Goal: Communication & Community: Answer question/provide support

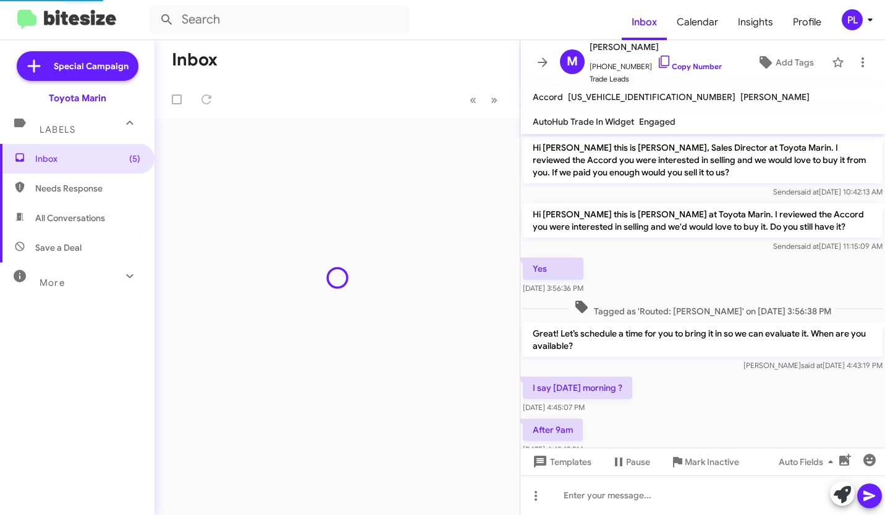
scroll to position [427, 0]
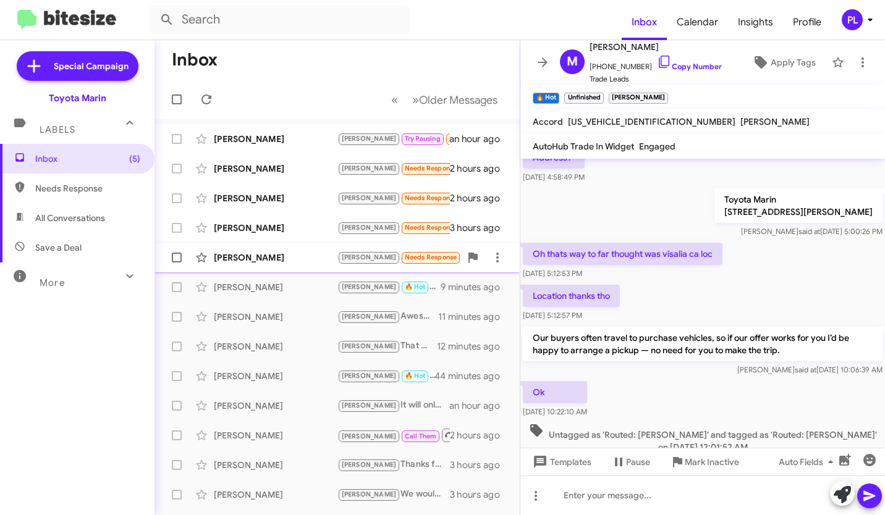
click at [289, 264] on div "Yama Nair Alex Needs Response Try Pausing Xle 3 hours ago" at bounding box center [336, 257] width 345 height 25
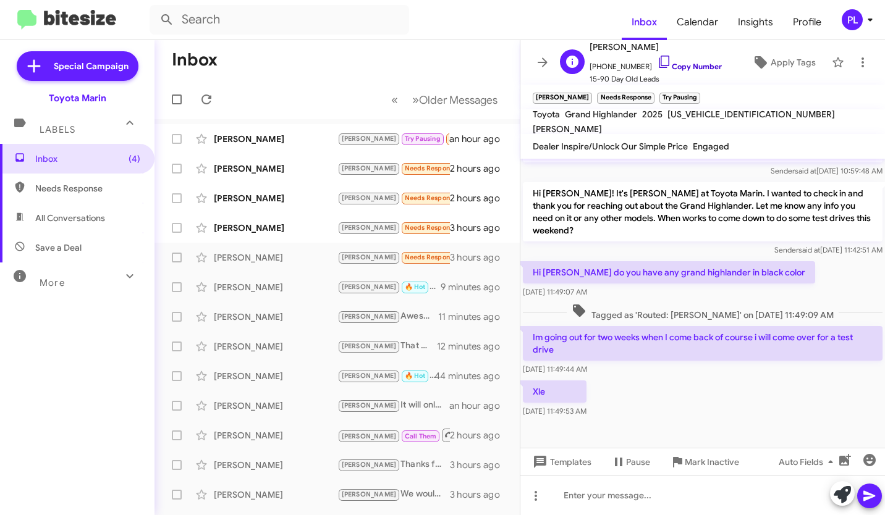
click at [657, 60] on icon at bounding box center [664, 61] width 15 height 15
click at [295, 231] on div "[PERSON_NAME]" at bounding box center [276, 228] width 124 height 12
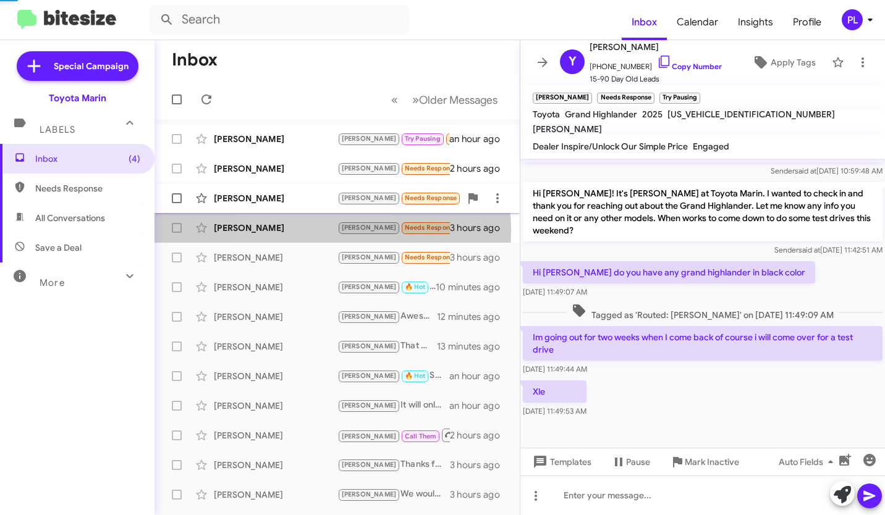
scroll to position [357, 0]
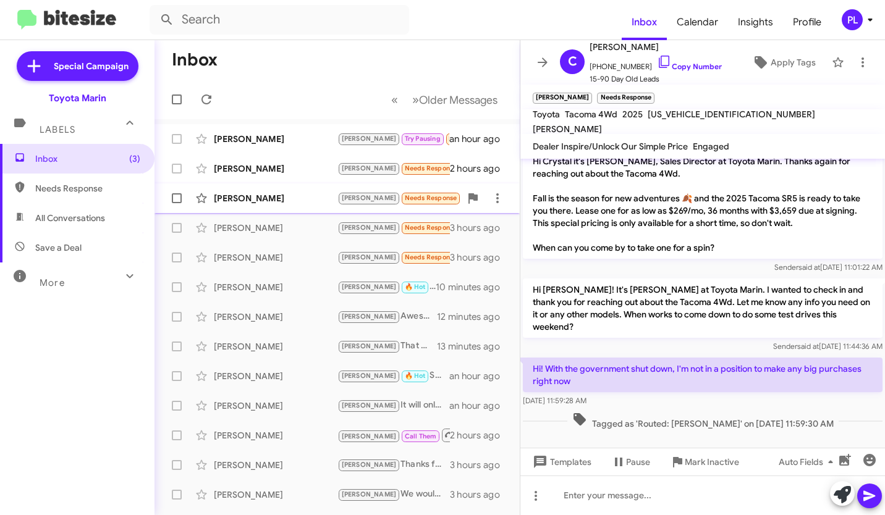
click at [288, 198] on div "[PERSON_NAME]" at bounding box center [276, 198] width 124 height 12
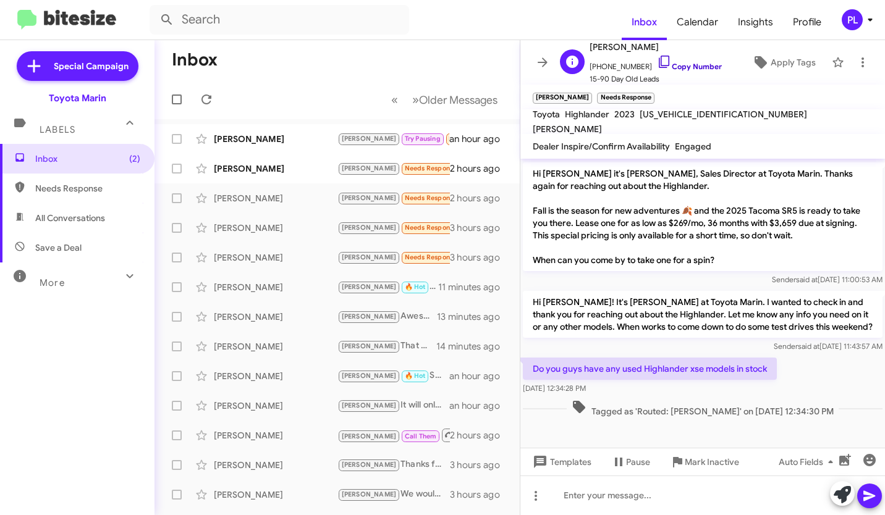
click at [657, 64] on icon at bounding box center [664, 61] width 15 height 15
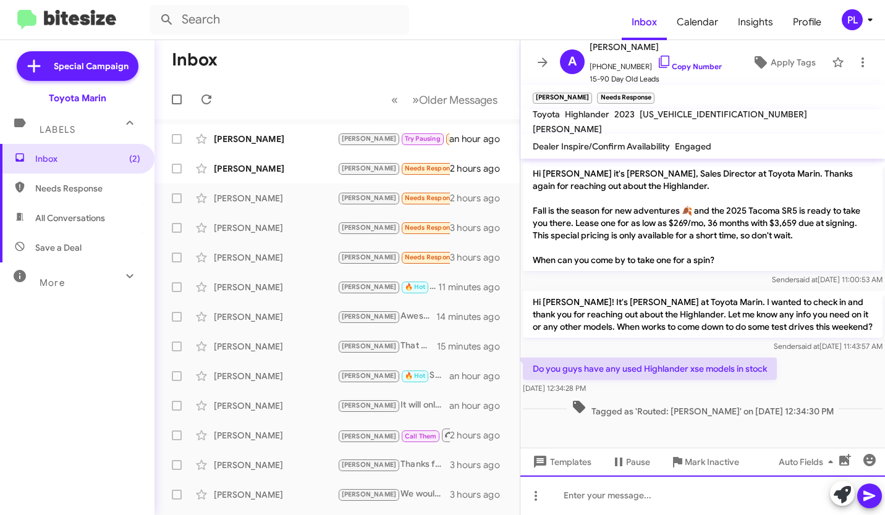
click at [590, 499] on div at bounding box center [702, 496] width 365 height 40
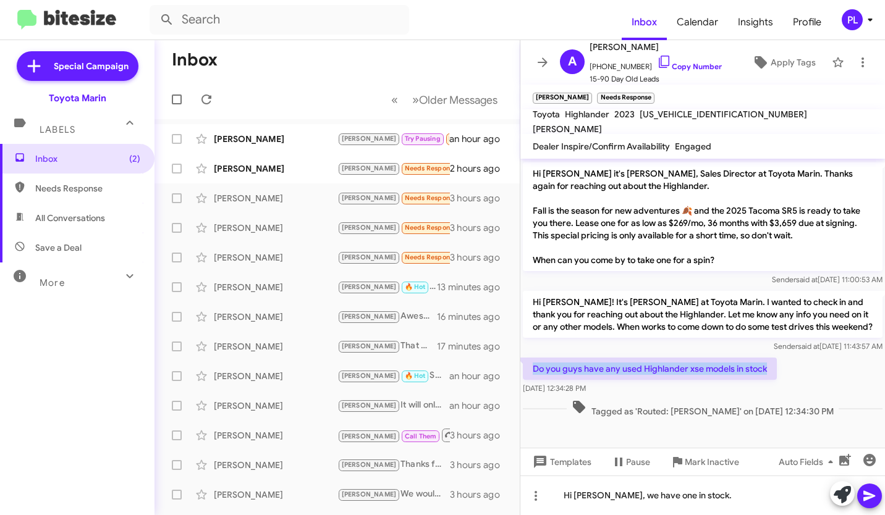
drag, startPoint x: 770, startPoint y: 366, endPoint x: 529, endPoint y: 360, distance: 241.1
click at [529, 360] on p "Do you guys have any used Highlander xse models in stock" at bounding box center [650, 369] width 254 height 22
copy p "Do you guys have any used Highlander xse models in stock"
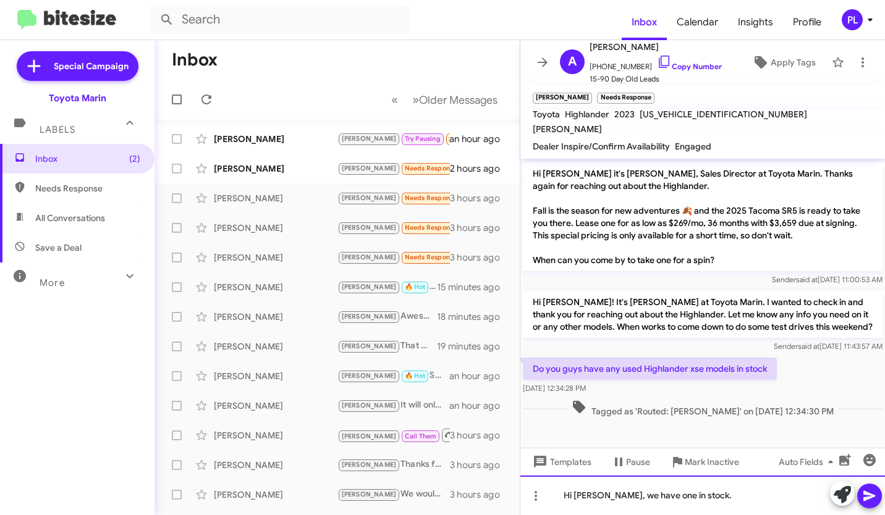
click at [714, 503] on div "Hi Alejandro, we have one in stock." at bounding box center [702, 496] width 365 height 40
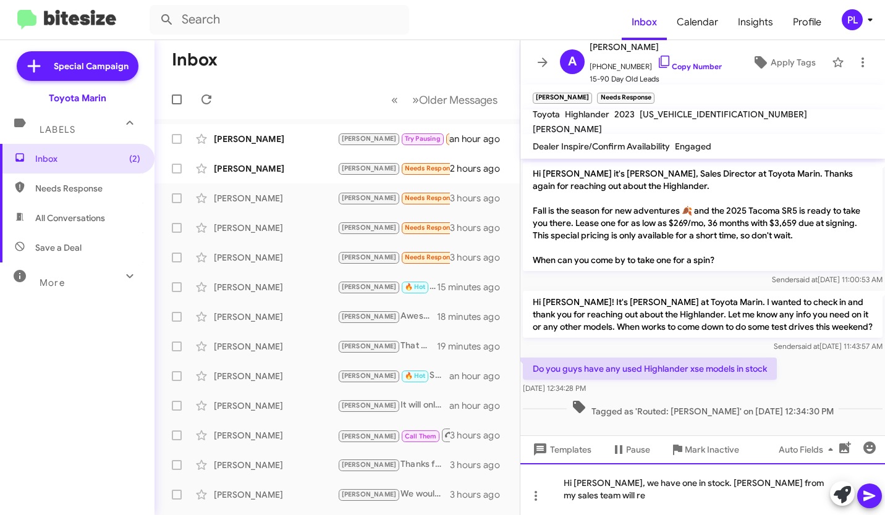
scroll to position [382, 0]
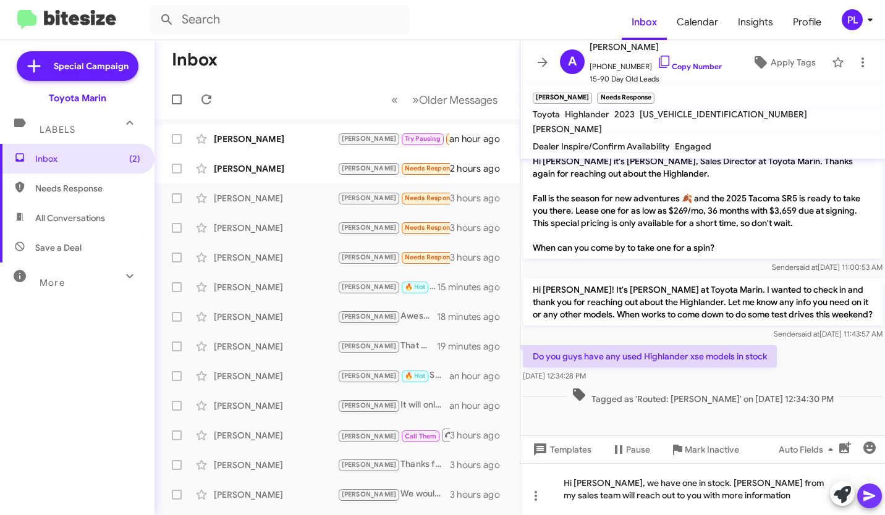
click at [872, 494] on icon at bounding box center [869, 496] width 12 height 11
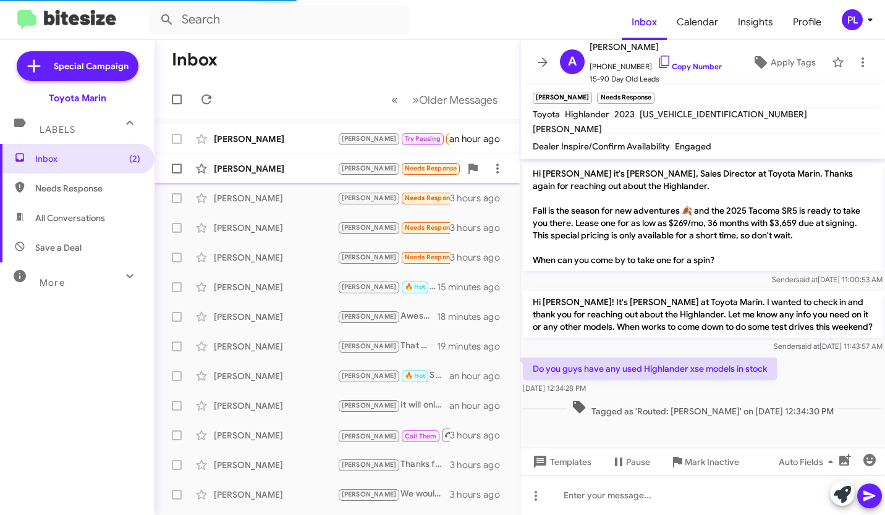
click at [276, 176] on div "Paul Werth Alex Needs Response Hi Nathan, I haven't gotten back to you guys bec…" at bounding box center [336, 168] width 345 height 25
click at [295, 170] on div "[PERSON_NAME]" at bounding box center [276, 169] width 124 height 12
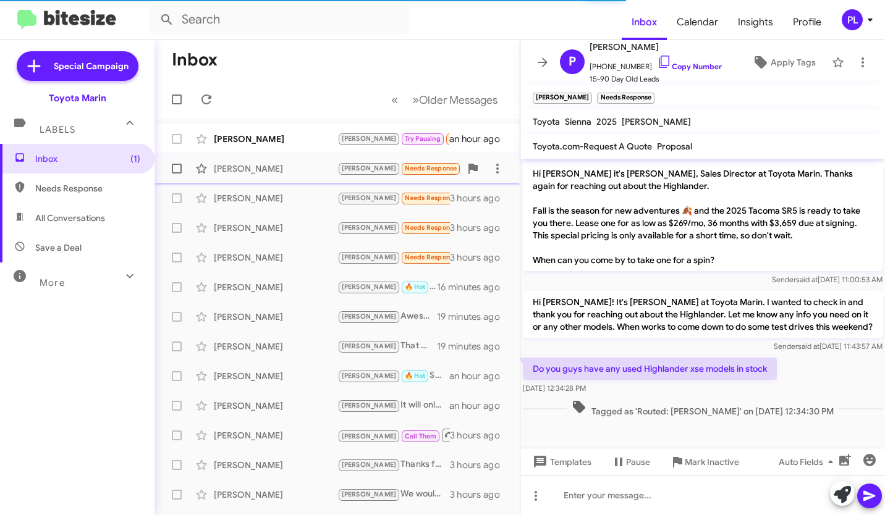
scroll to position [197, 0]
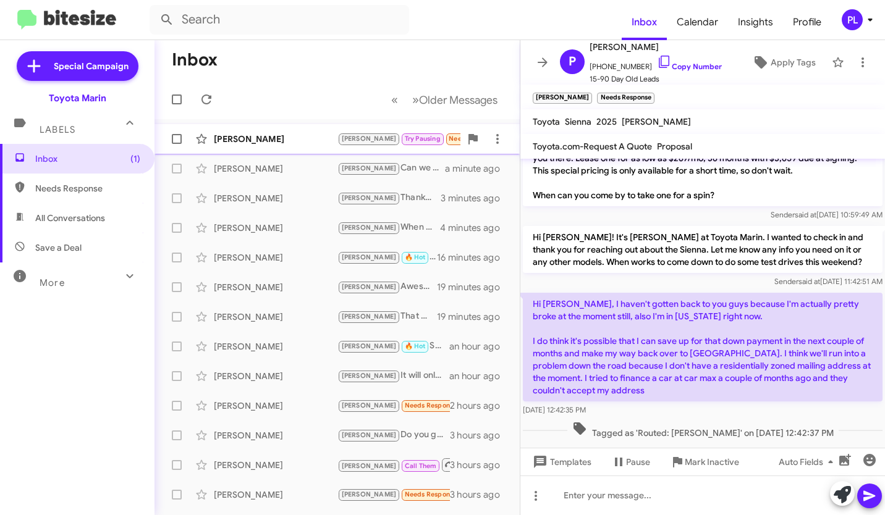
click at [308, 140] on div "[PERSON_NAME]" at bounding box center [276, 139] width 124 height 12
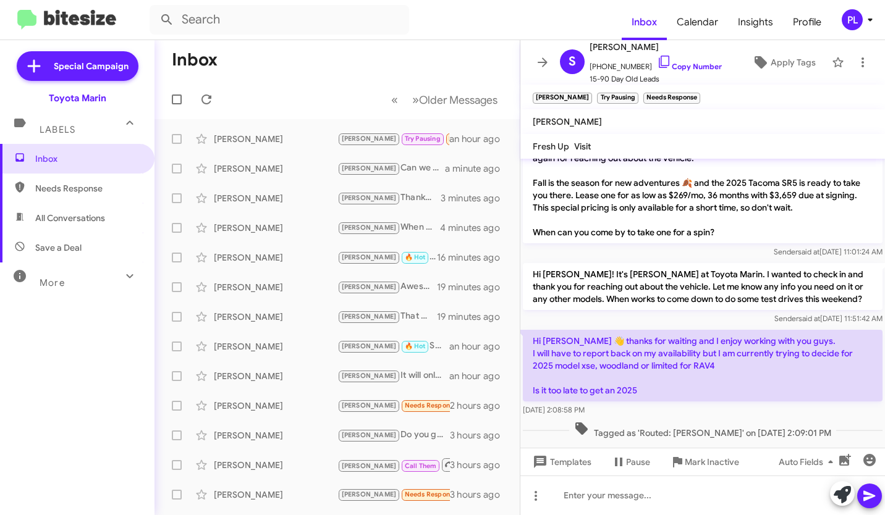
scroll to position [394, 0]
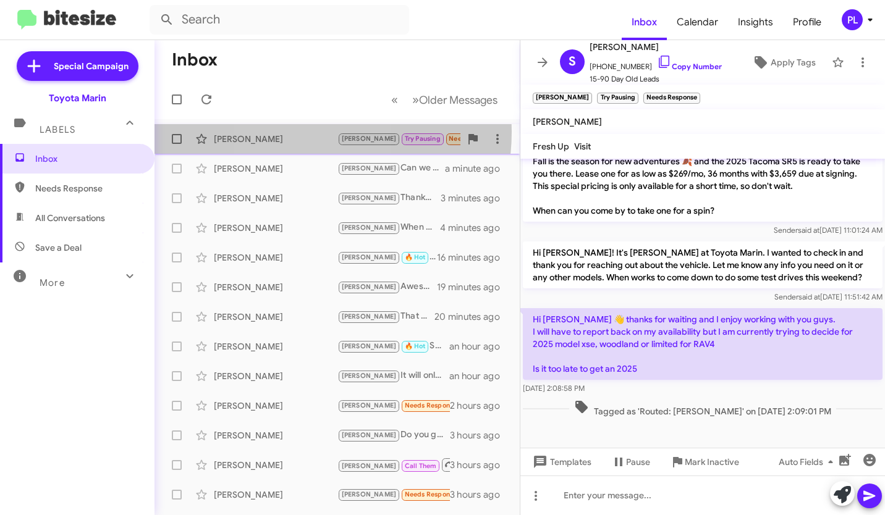
click at [294, 132] on div "Siddharth Tripathi Alex Try Pausing Needs Response Hi Nathan 👋 thanks for waiti…" at bounding box center [336, 139] width 345 height 25
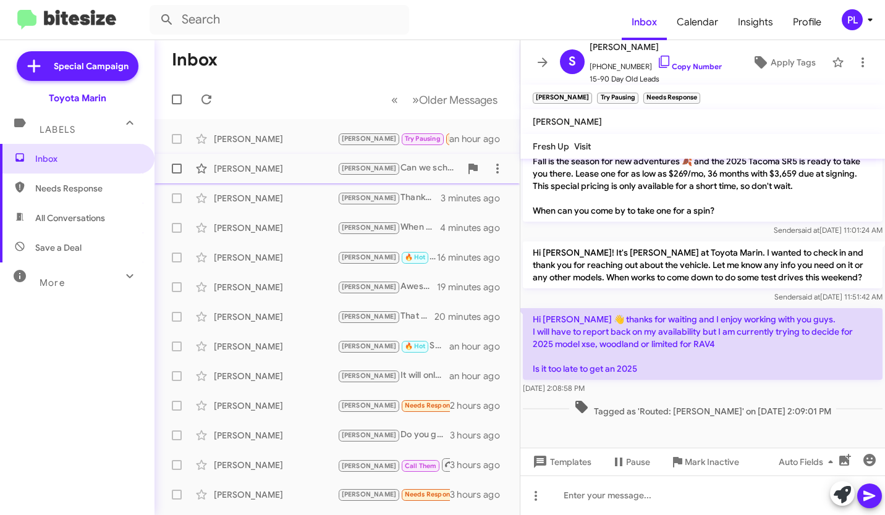
click at [315, 173] on div "Michelle Pereira" at bounding box center [276, 169] width 124 height 12
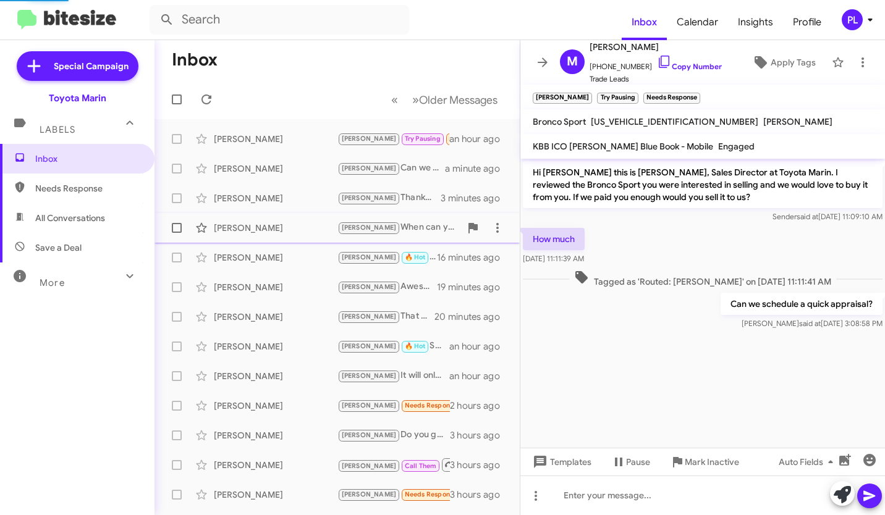
click at [307, 214] on span "Kian Foster Tony When can you stop by for a 10 minute appraisal? 4 minutes ago" at bounding box center [336, 228] width 365 height 30
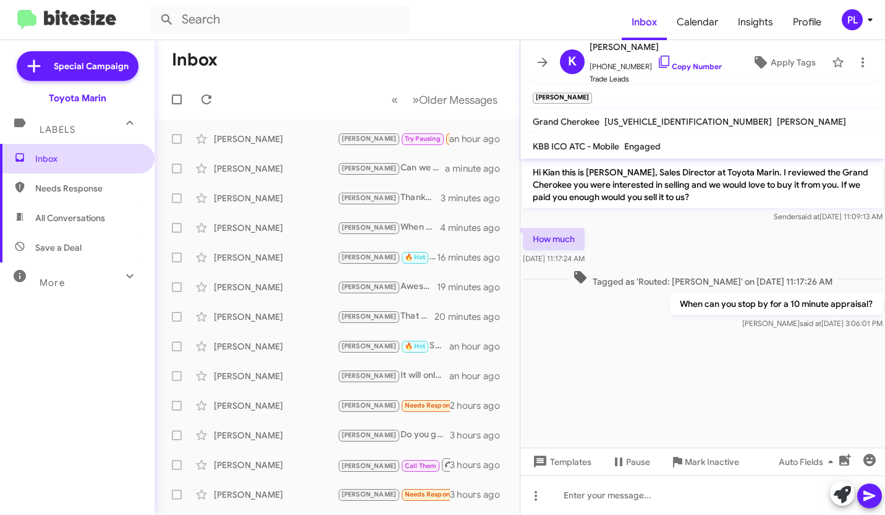
click at [105, 160] on span "Inbox" at bounding box center [87, 159] width 105 height 12
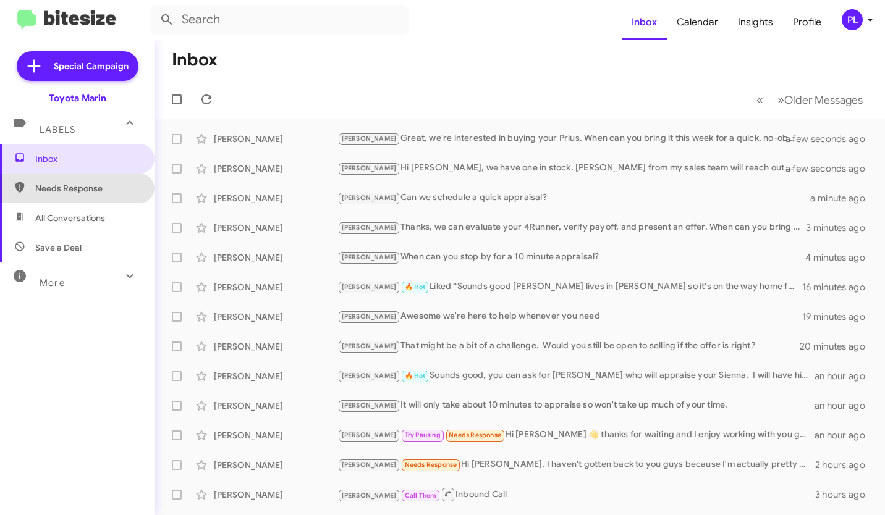
click at [106, 194] on span "Needs Response" at bounding box center [87, 188] width 105 height 12
type input "in:needs-response"
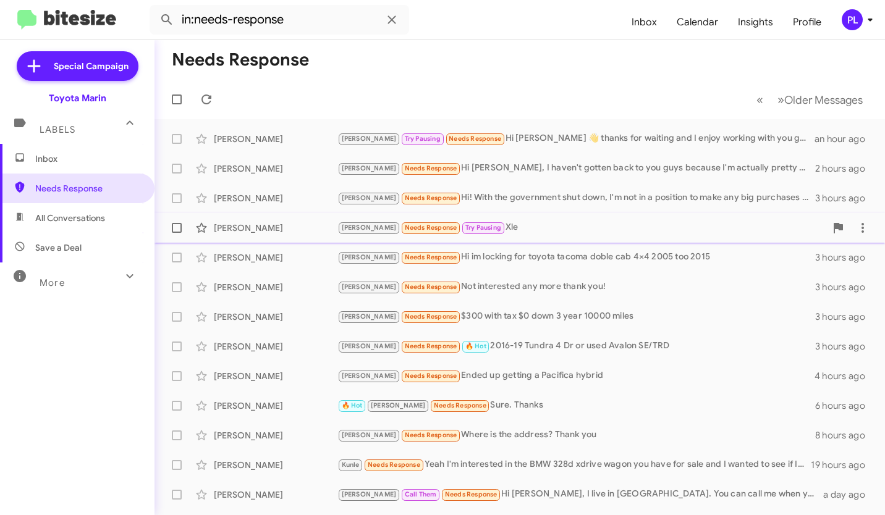
click at [286, 228] on div "[PERSON_NAME]" at bounding box center [276, 228] width 124 height 12
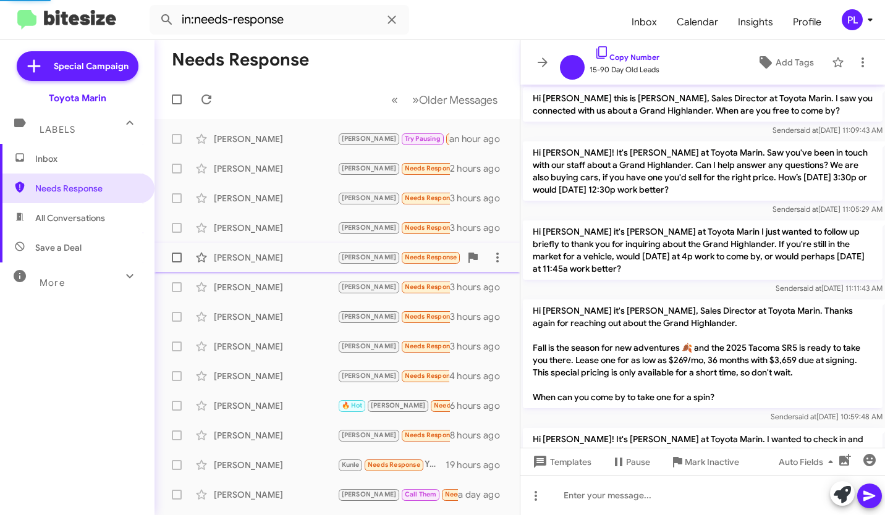
scroll to position [246, 0]
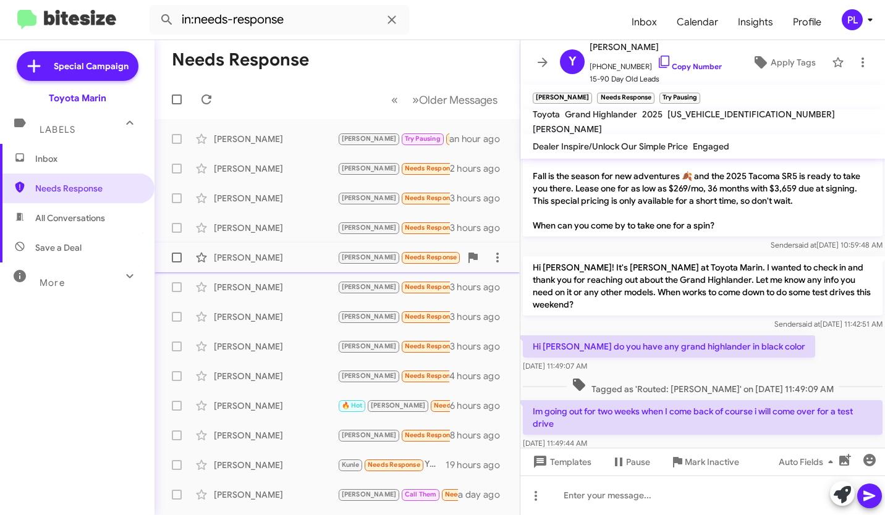
click at [289, 260] on div "Pablo Paz" at bounding box center [276, 258] width 124 height 12
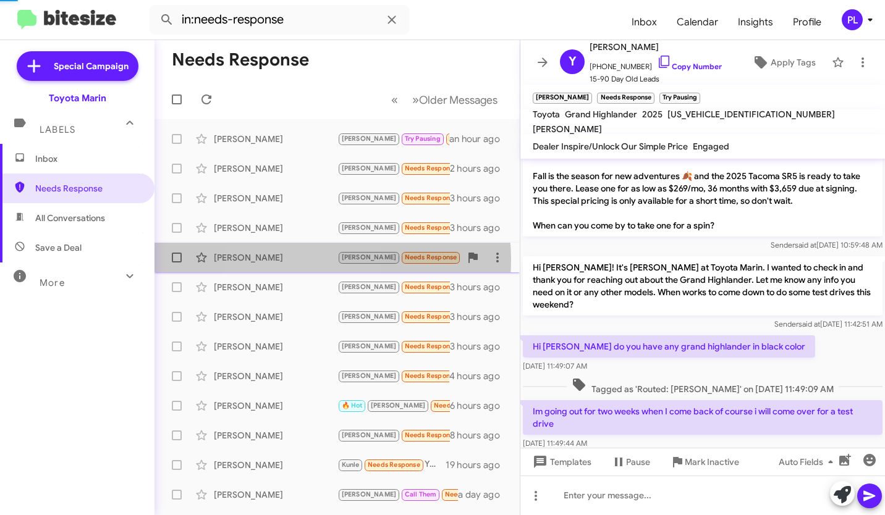
scroll to position [123, 0]
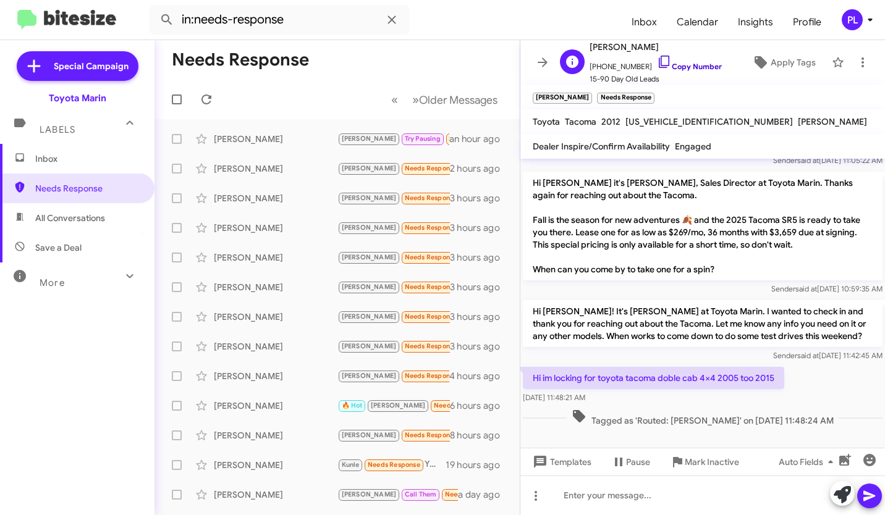
click at [657, 61] on icon at bounding box center [664, 61] width 15 height 15
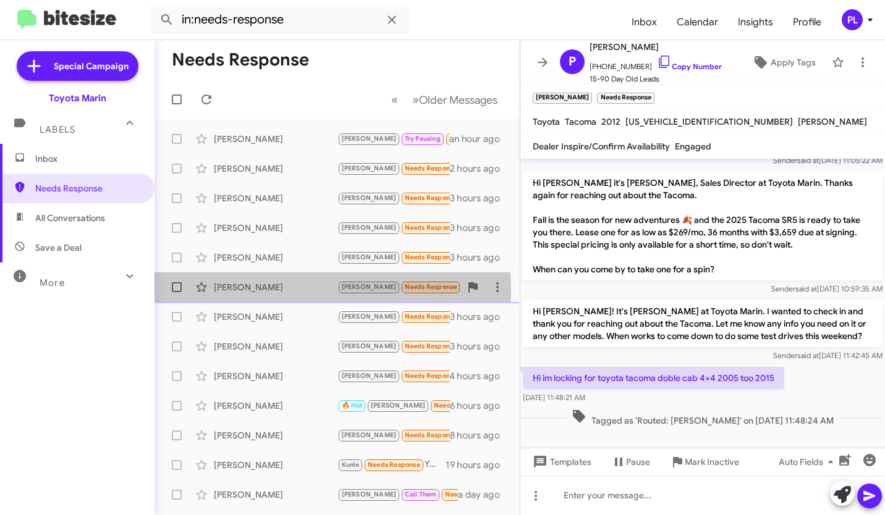
click at [260, 292] on div "Giselle Celaya" at bounding box center [276, 287] width 124 height 12
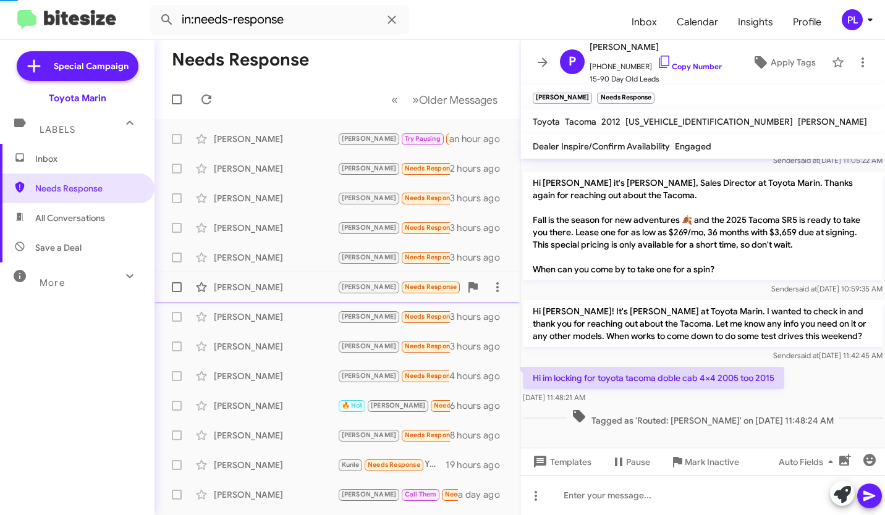
scroll to position [370, 0]
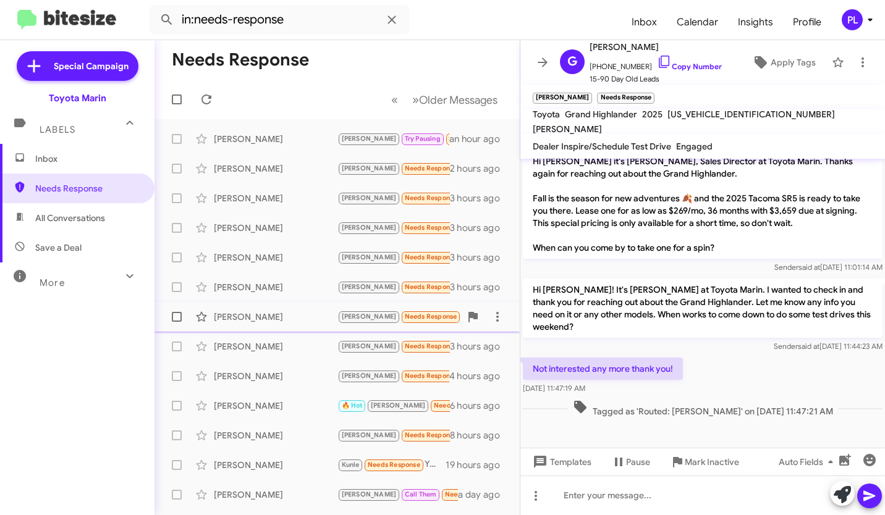
click at [295, 311] on div "Philip Barambani" at bounding box center [276, 317] width 124 height 12
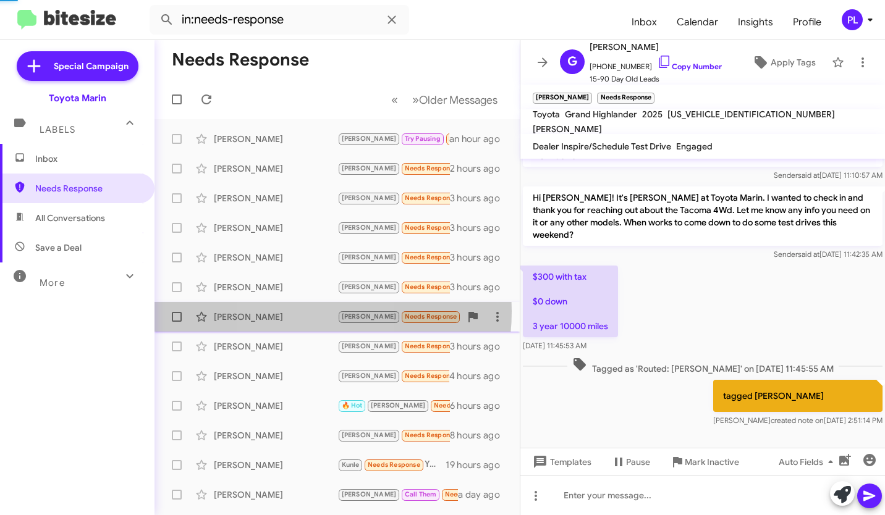
scroll to position [96, 0]
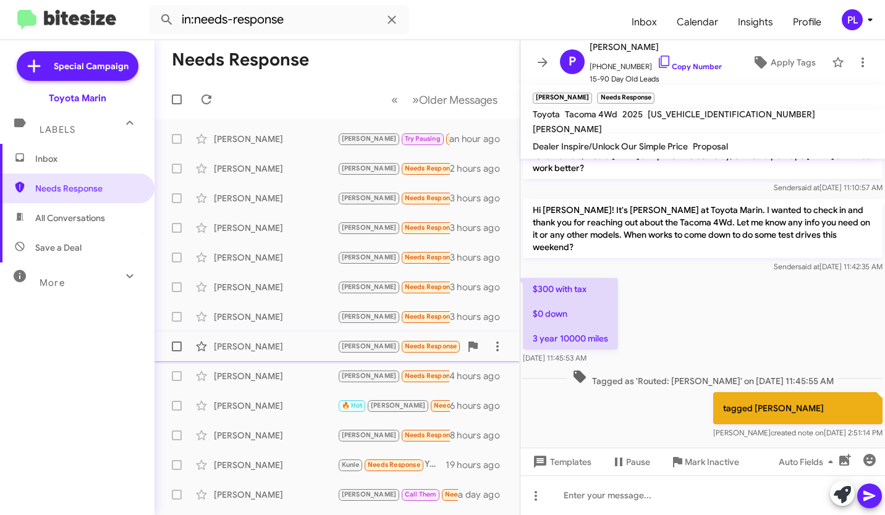
click at [301, 344] on div "Nicholas Gray" at bounding box center [276, 347] width 124 height 12
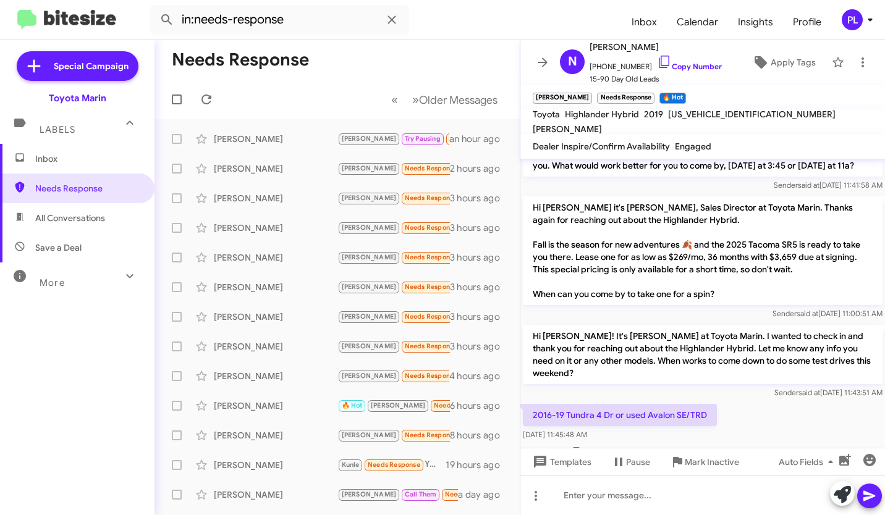
scroll to position [382, 0]
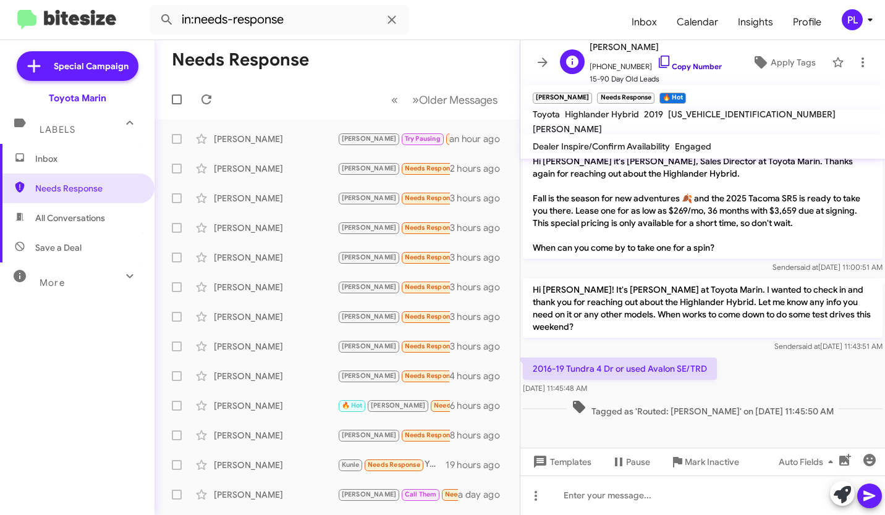
click at [657, 58] on icon at bounding box center [664, 61] width 15 height 15
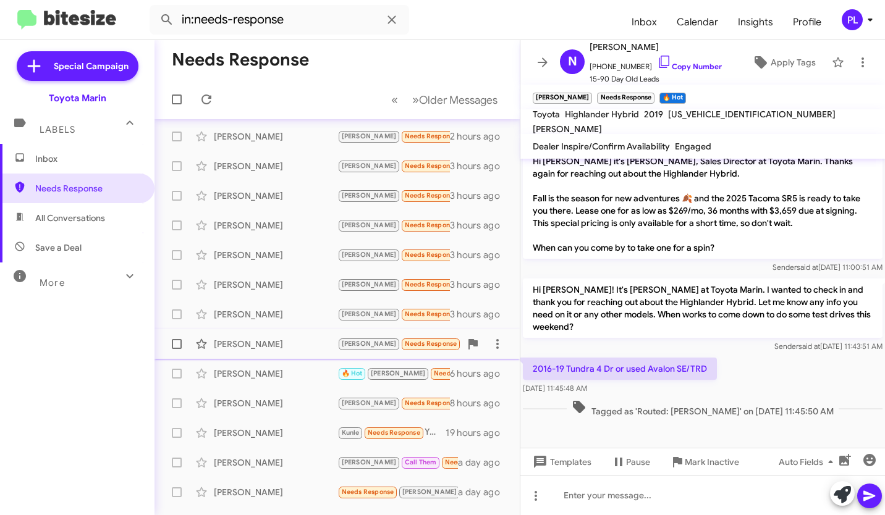
click at [300, 345] on div "Geoff Miller" at bounding box center [276, 344] width 124 height 12
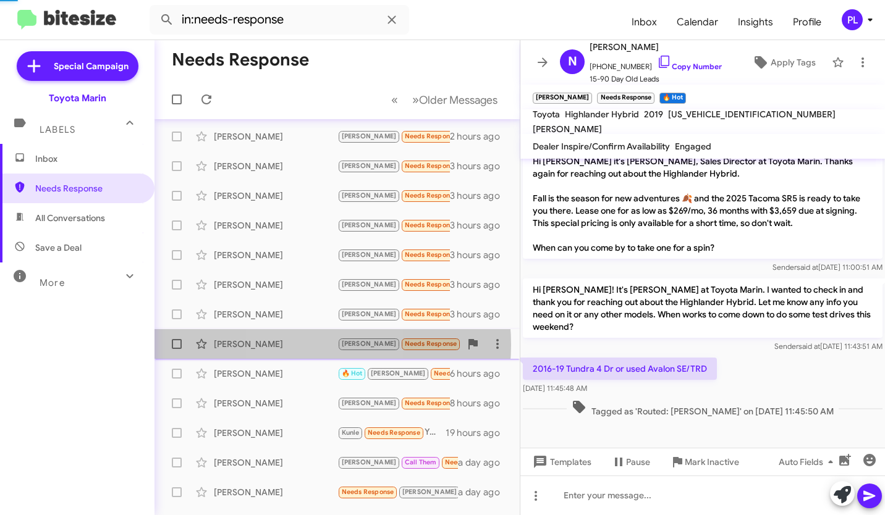
scroll to position [41, 0]
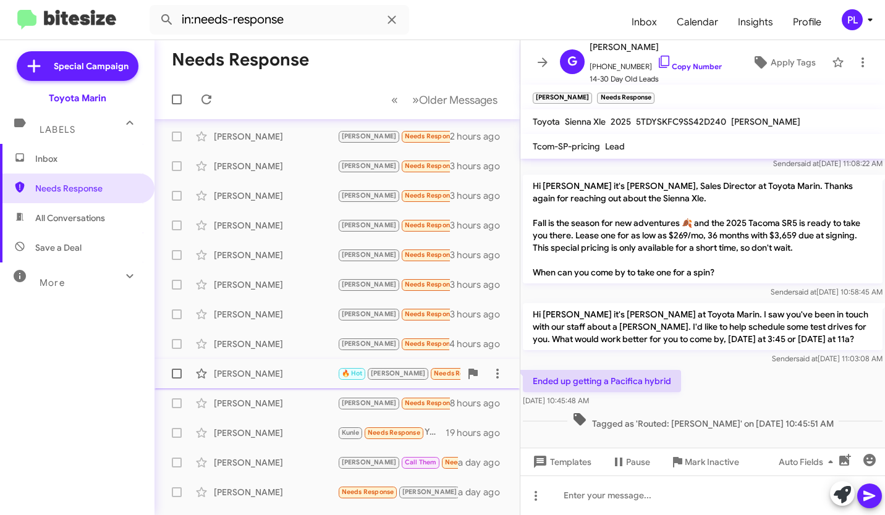
click at [399, 379] on span "🔥 Hot Alex Needs Response" at bounding box center [413, 373] width 153 height 14
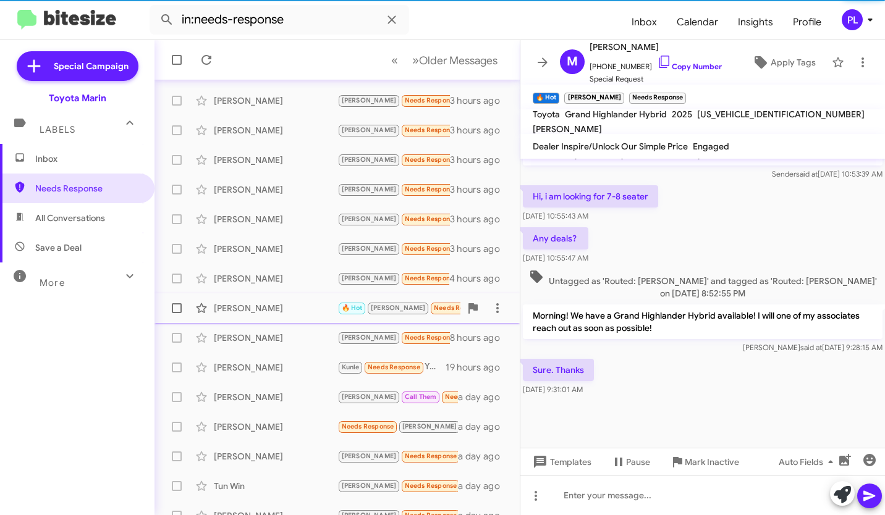
scroll to position [98, 0]
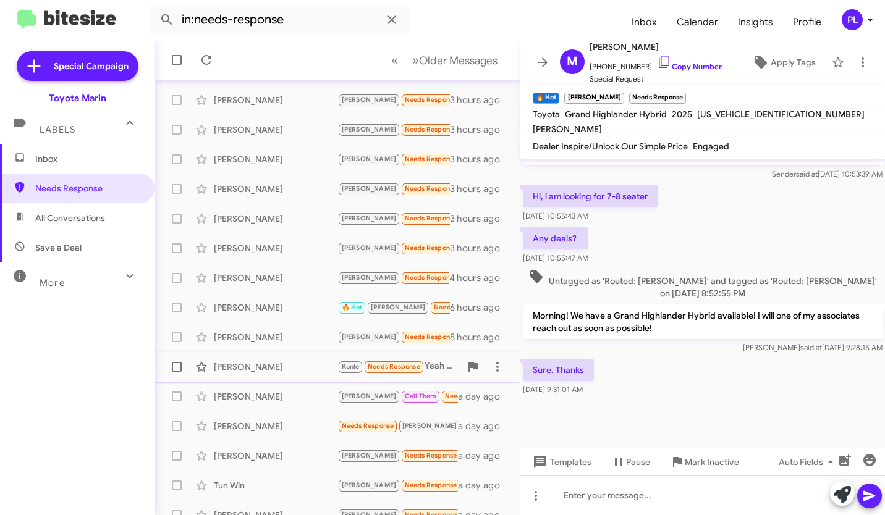
click at [386, 363] on small "Needs Response" at bounding box center [394, 368] width 58 height 12
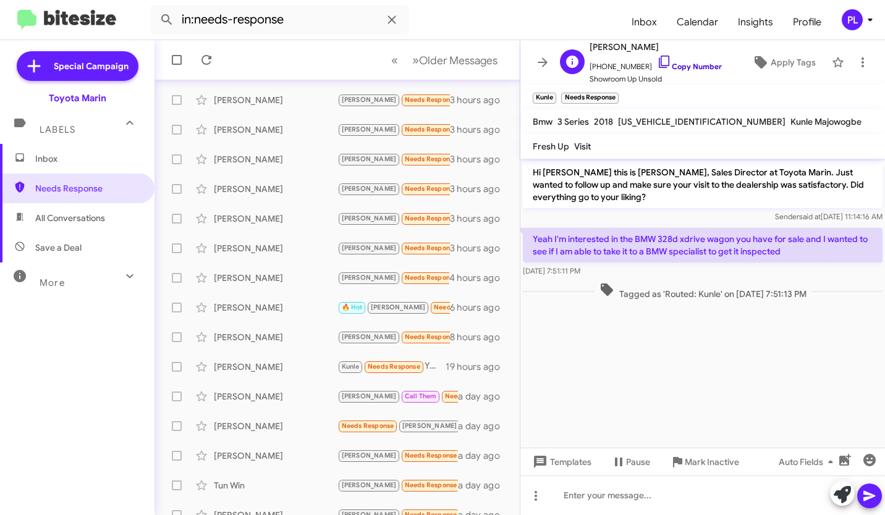
click at [657, 62] on icon at bounding box center [664, 61] width 15 height 15
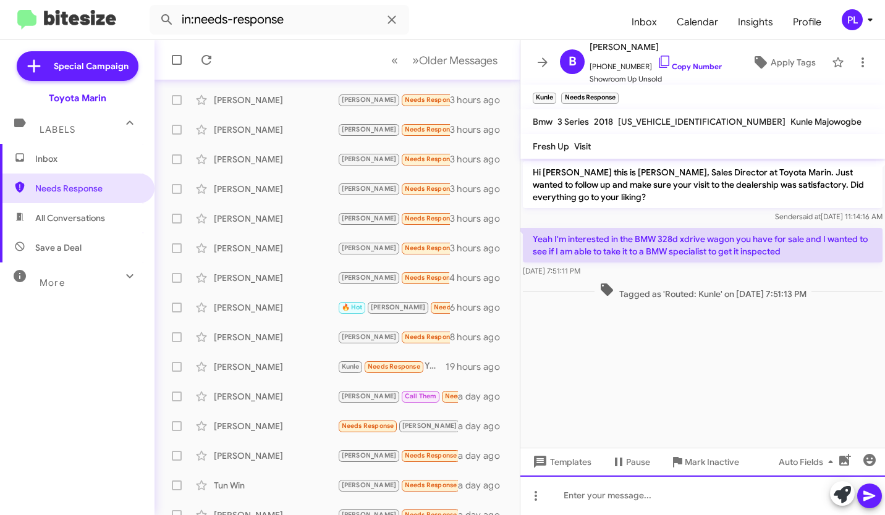
click at [590, 500] on div at bounding box center [702, 496] width 365 height 40
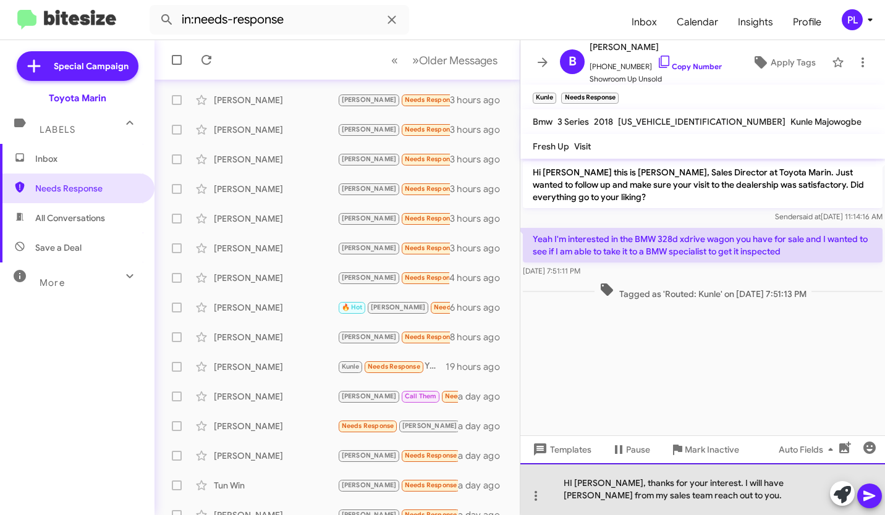
click at [703, 484] on div "HI Bohdan, thanks for your interest. I will have Pedro from my sales team reach…" at bounding box center [702, 489] width 365 height 52
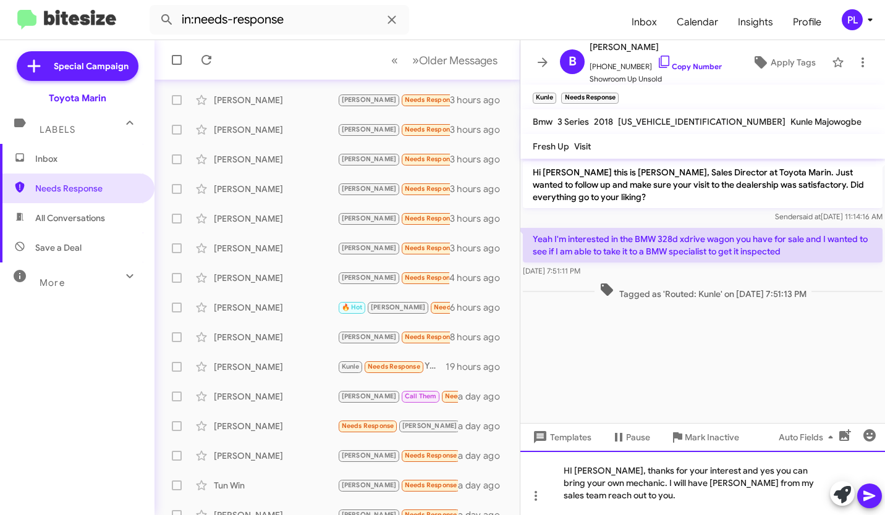
click at [601, 494] on div "HI Bohdan, thanks for your interest and yes you can bring your own mechanic. I …" at bounding box center [702, 483] width 365 height 64
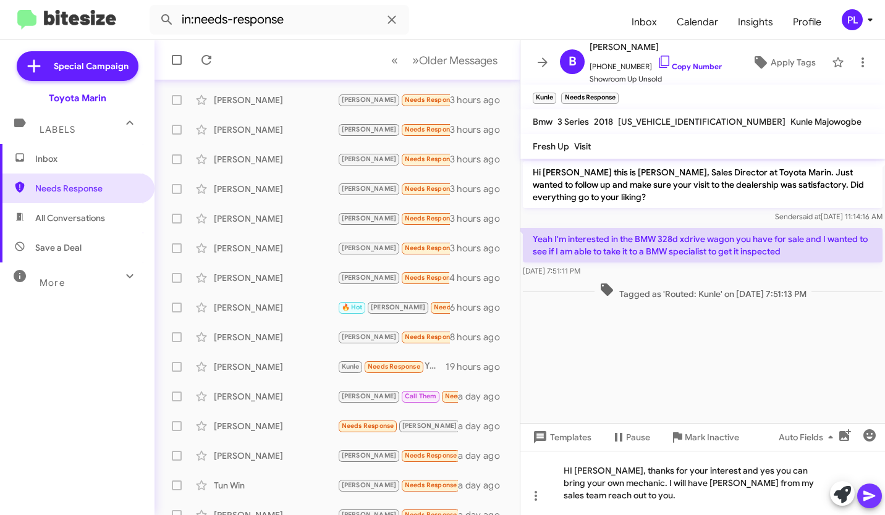
click at [876, 502] on icon at bounding box center [869, 496] width 15 height 15
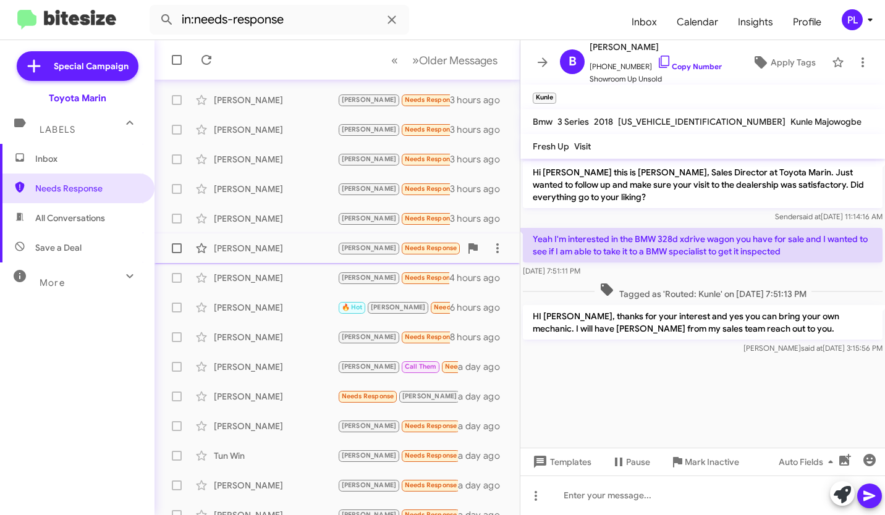
click at [276, 258] on div "Nicholas Gray Alex Needs Response 🔥 Hot 2016-19 Tundra 4 Dr or used Avalon SE/T…" at bounding box center [336, 248] width 345 height 25
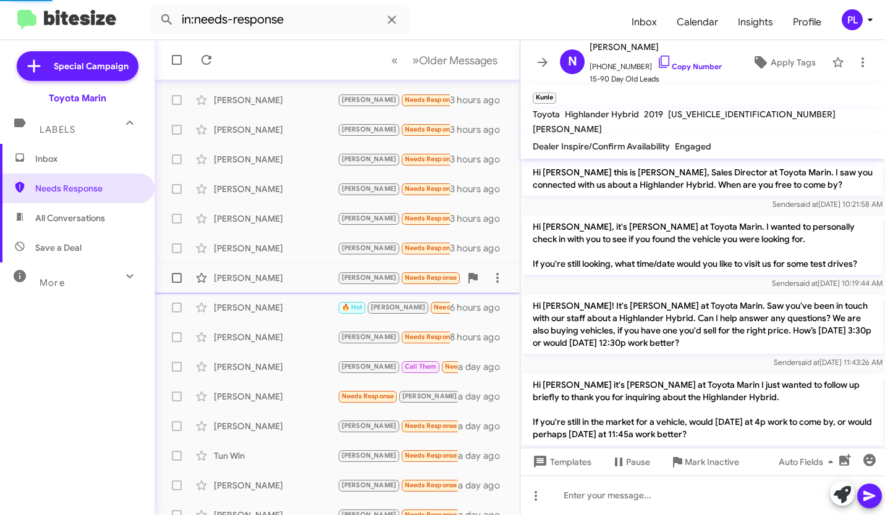
scroll to position [382, 0]
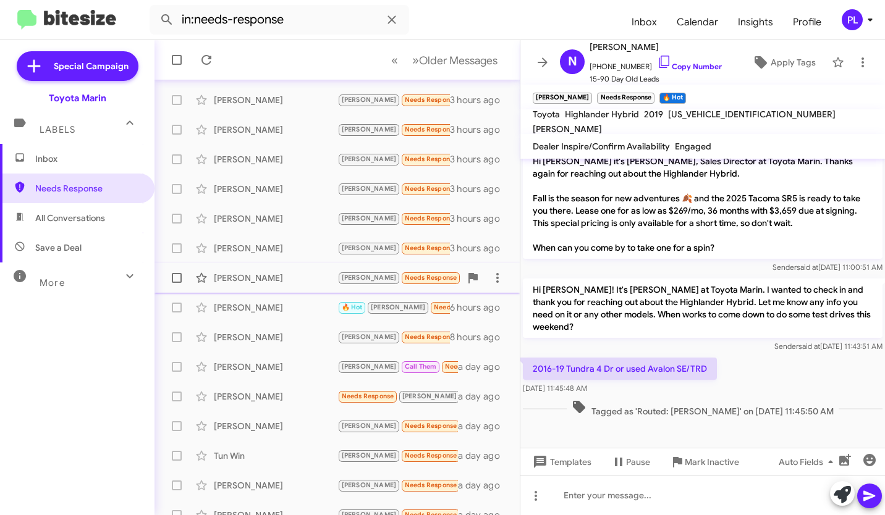
click at [280, 280] on div "Geoff Miller" at bounding box center [276, 278] width 124 height 12
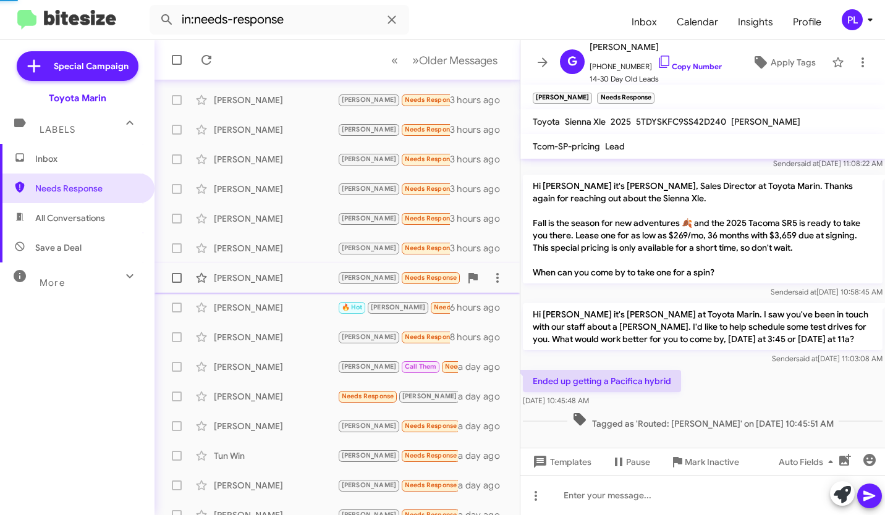
scroll to position [41, 0]
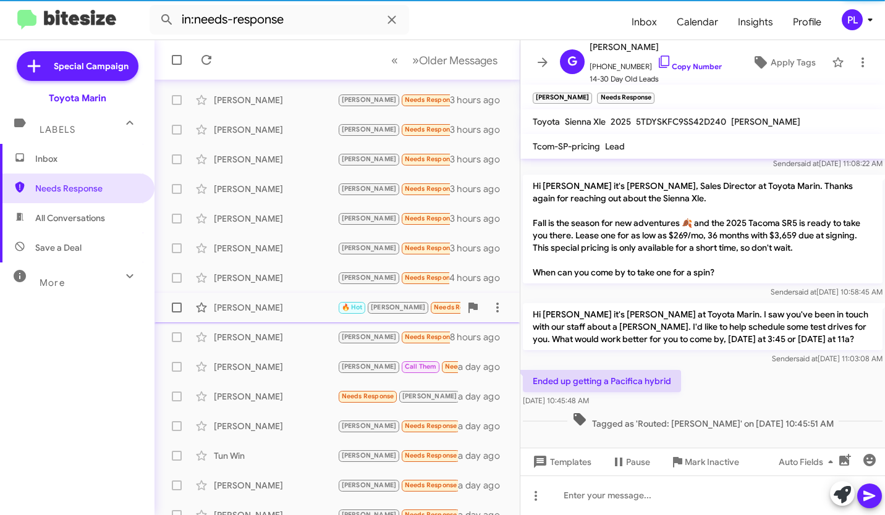
click at [276, 315] on div "Mahesh Khadka 🔥 Hot Alex Needs Response Sure. Thanks 6 hours ago" at bounding box center [336, 307] width 345 height 25
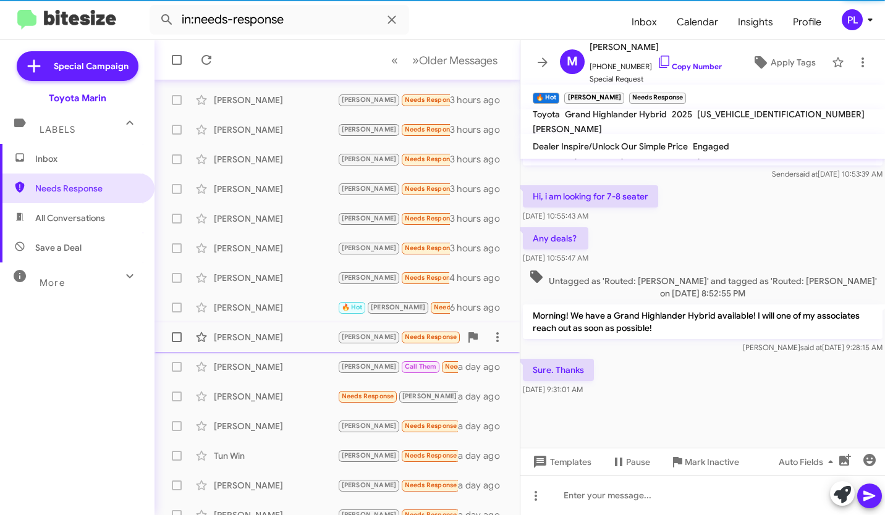
scroll to position [202, 0]
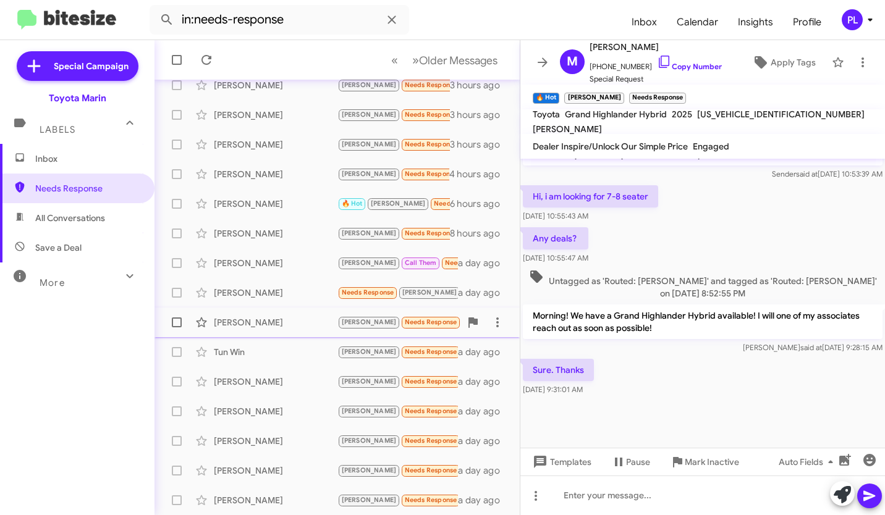
click at [276, 331] on div "Maria Collins Joel Needs Response 🔥 Hot Sorry about weird text above. Thank you…" at bounding box center [336, 322] width 345 height 25
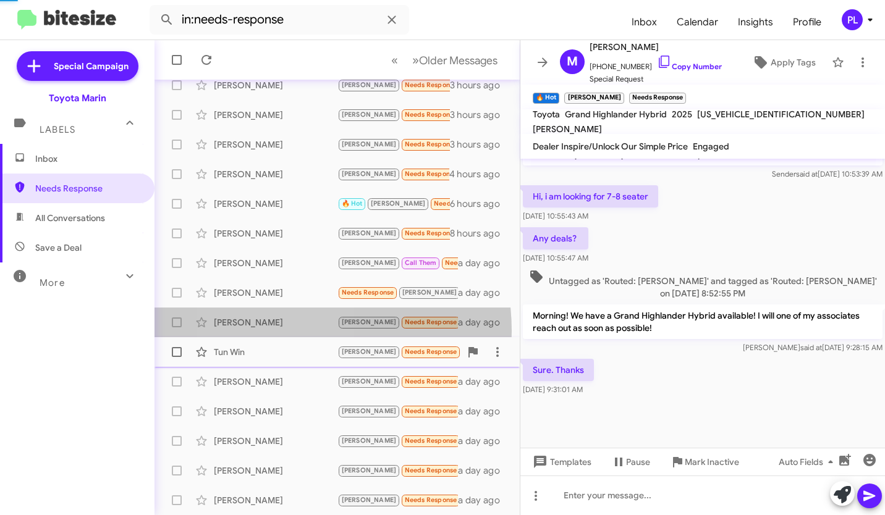
scroll to position [239, 0]
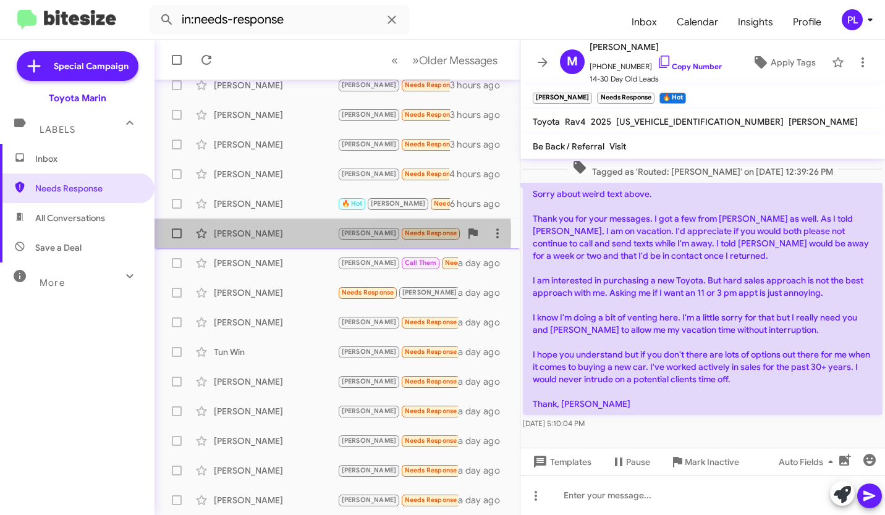
click at [284, 235] on div "Yong Li" at bounding box center [276, 233] width 124 height 12
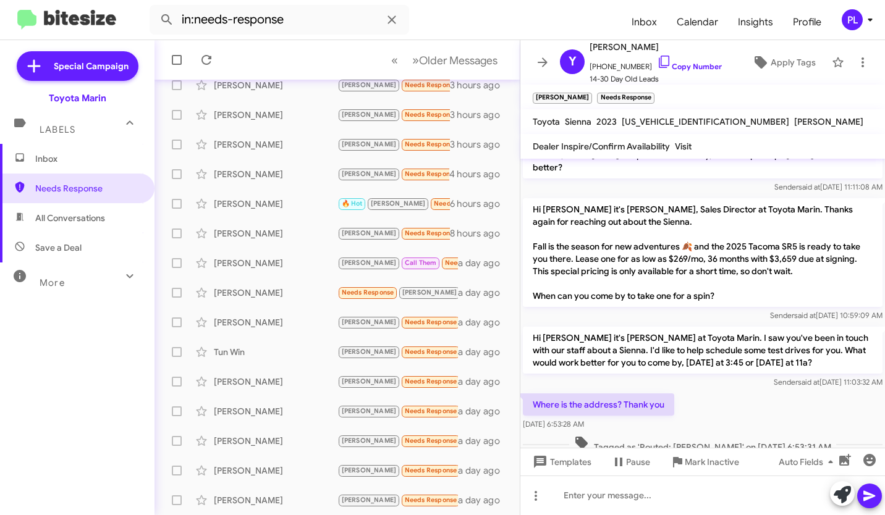
scroll to position [111, 0]
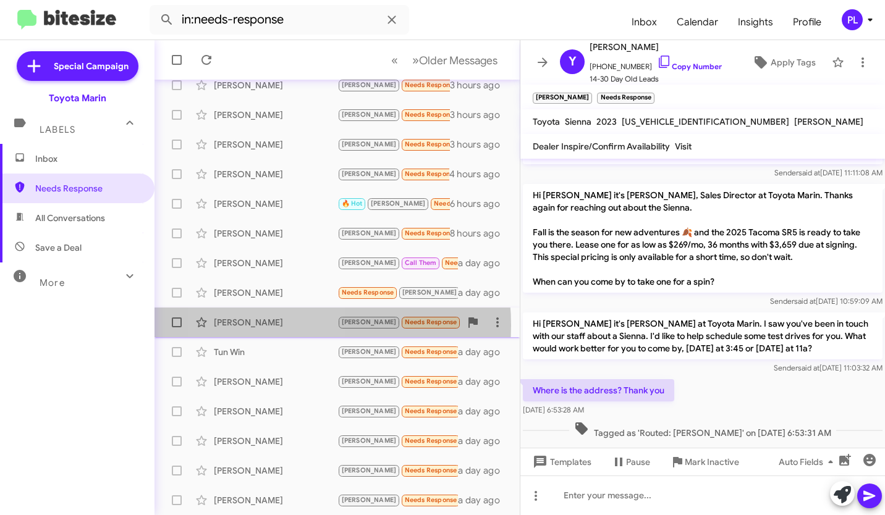
click at [271, 326] on div "Maria Collins" at bounding box center [276, 322] width 124 height 12
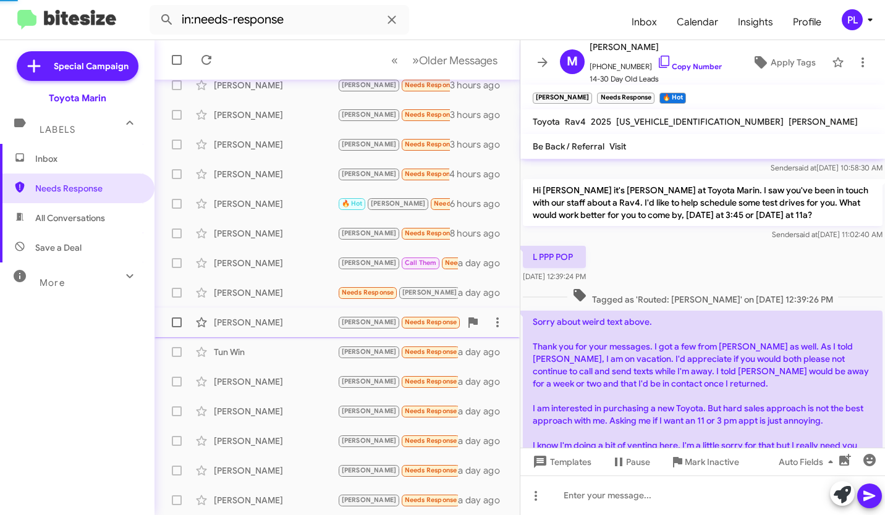
scroll to position [239, 0]
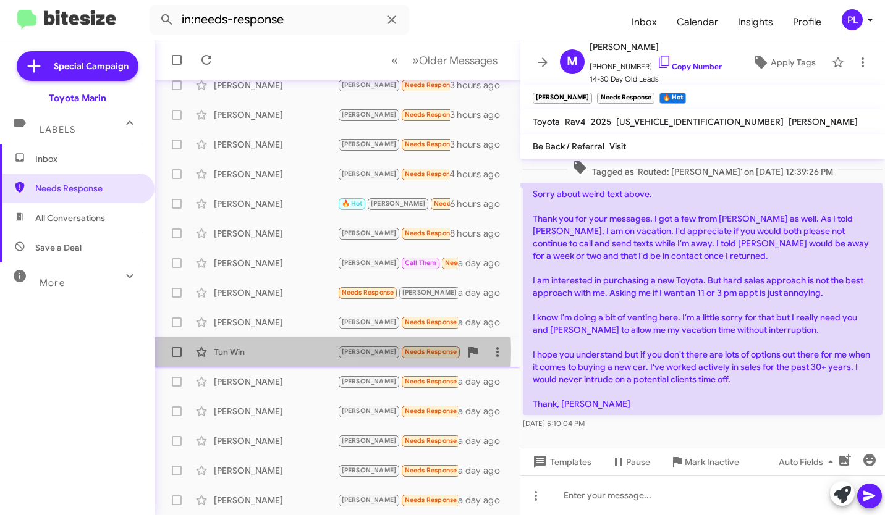
click at [278, 352] on div "Tun Win" at bounding box center [276, 352] width 124 height 12
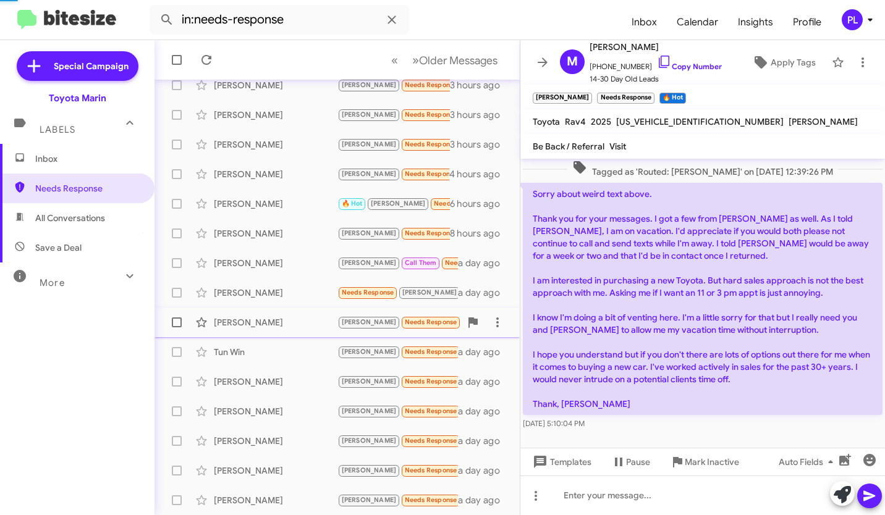
scroll to position [193, 0]
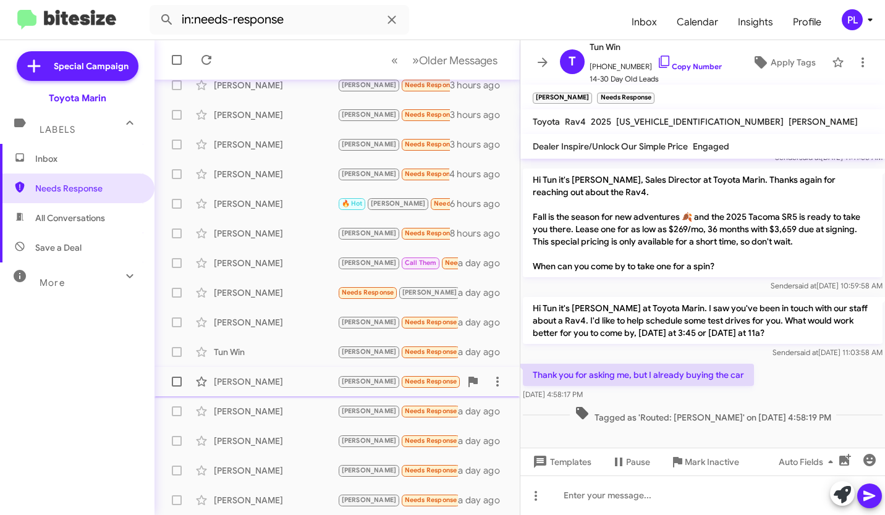
click at [269, 376] on div "Robert Mullen" at bounding box center [276, 382] width 124 height 12
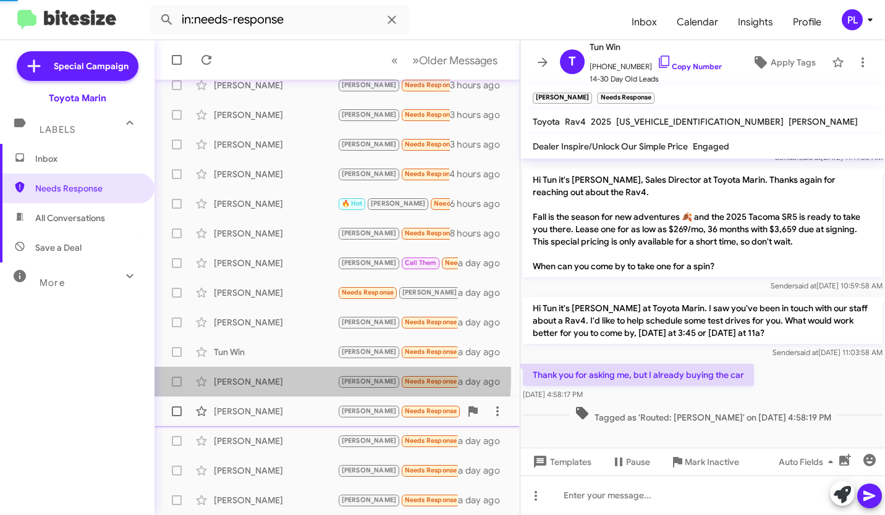
scroll to position [167, 0]
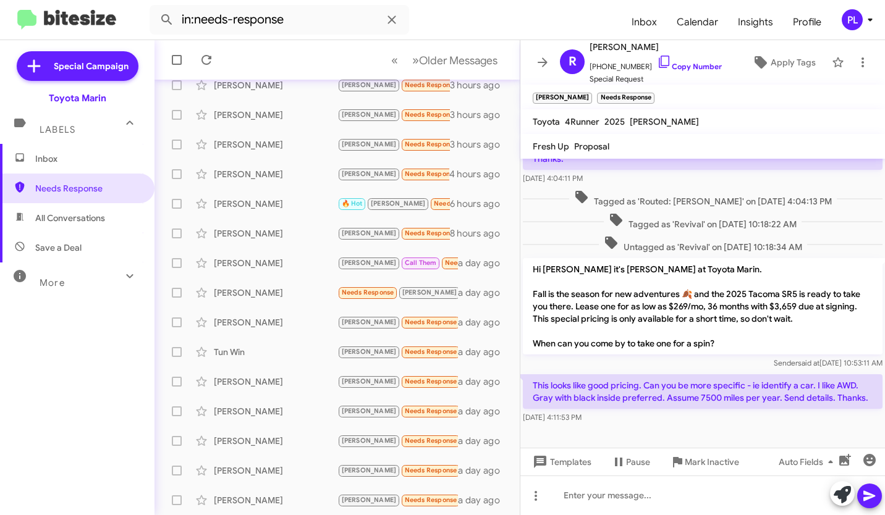
click at [76, 166] on span "Inbox" at bounding box center [77, 159] width 154 height 30
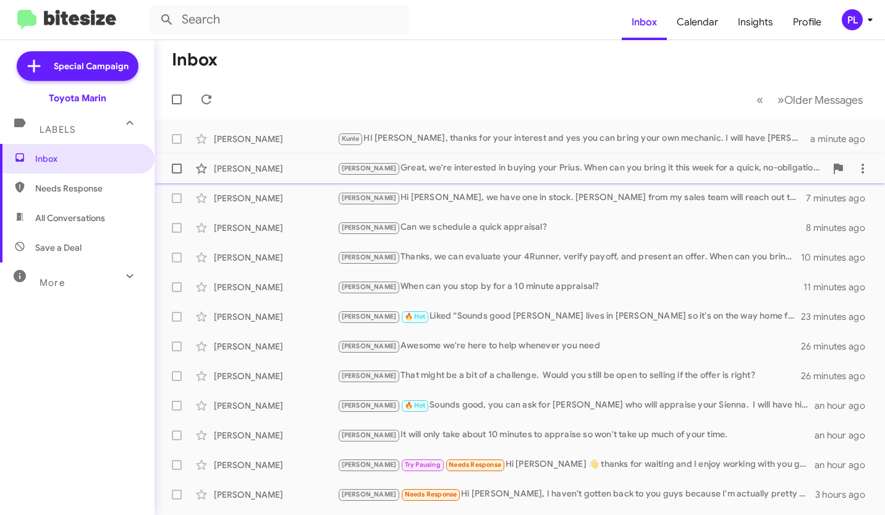
click at [312, 174] on div "Yoel Iskindir" at bounding box center [276, 169] width 124 height 12
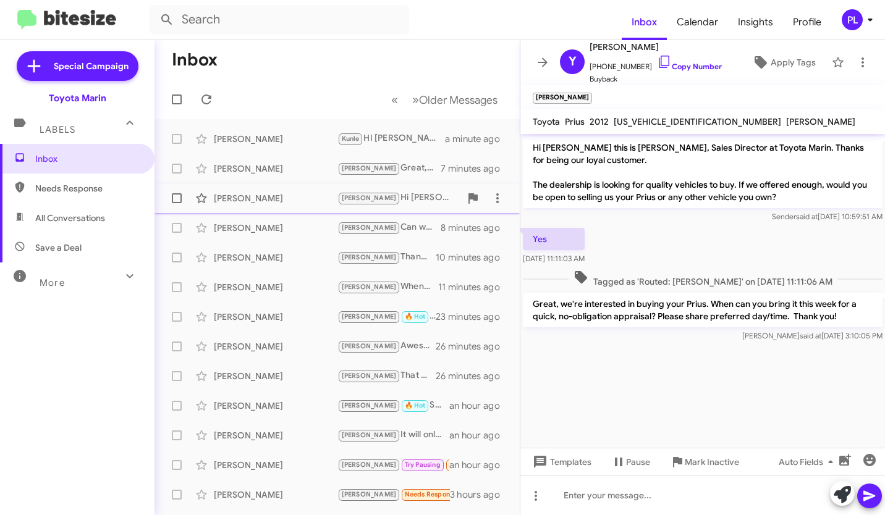
click at [306, 202] on div "[PERSON_NAME]" at bounding box center [276, 198] width 124 height 12
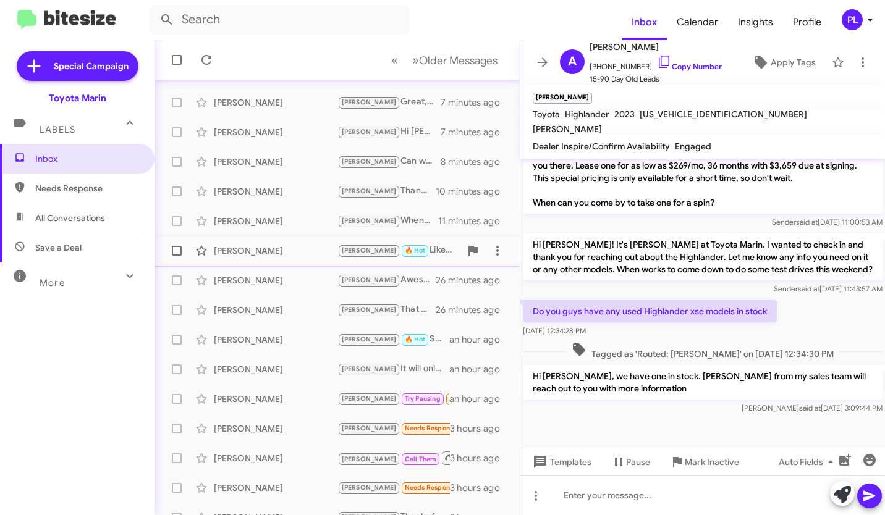
scroll to position [67, 0]
click at [290, 337] on div "[PERSON_NAME]" at bounding box center [276, 339] width 124 height 12
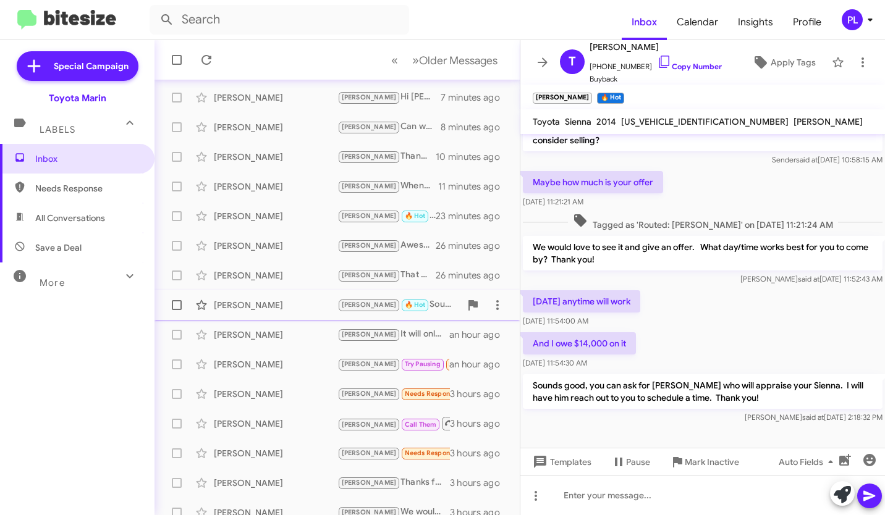
scroll to position [103, 0]
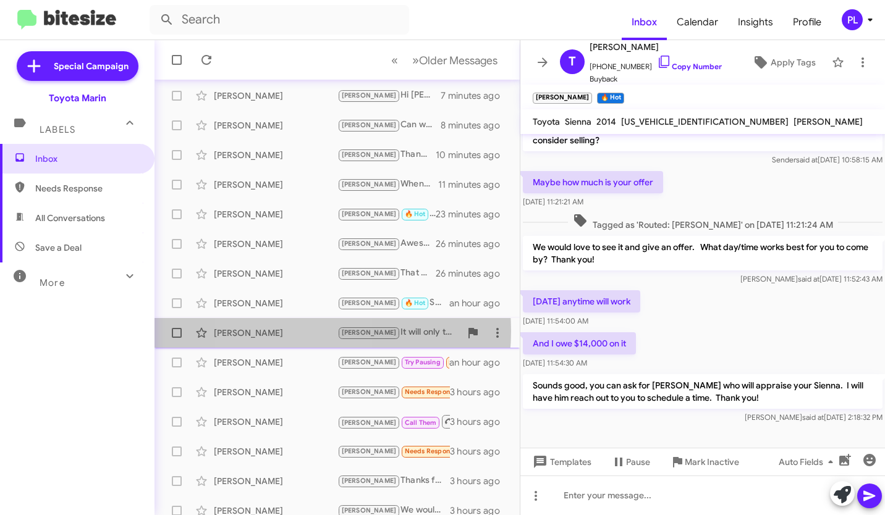
click at [284, 331] on div "[PERSON_NAME]" at bounding box center [276, 333] width 124 height 12
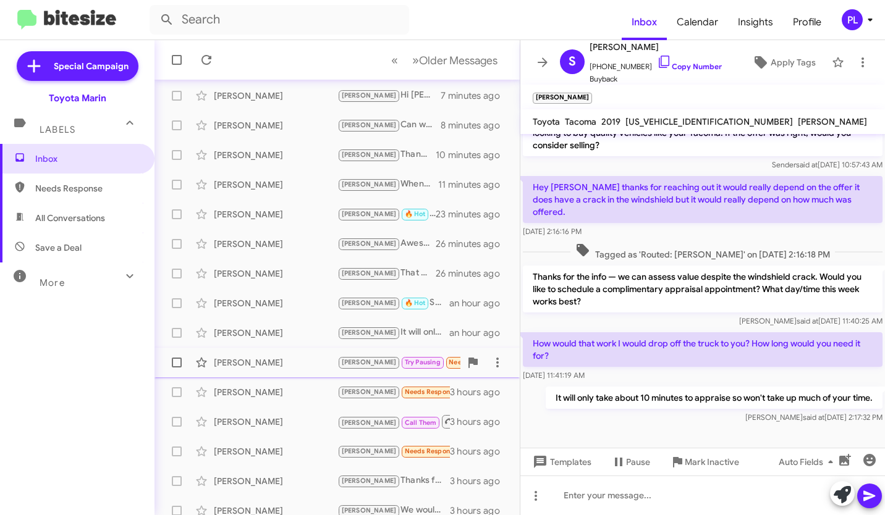
scroll to position [202, 0]
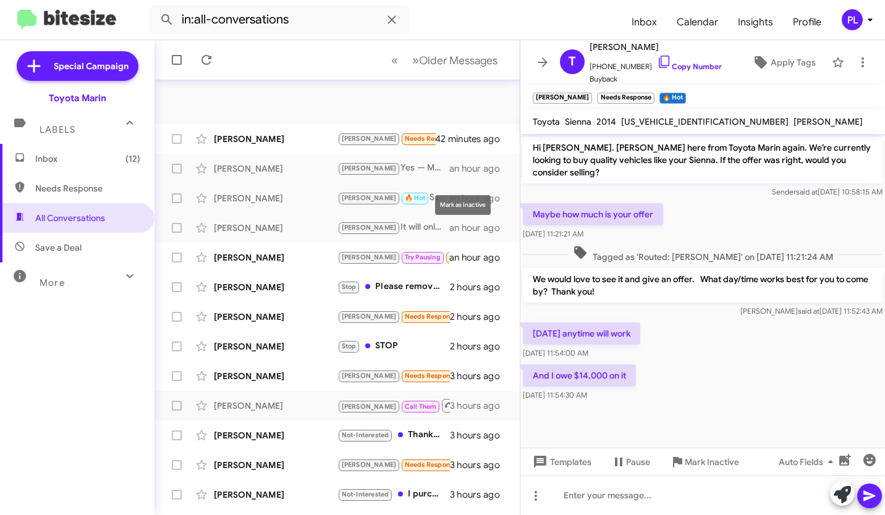
scroll to position [202, 0]
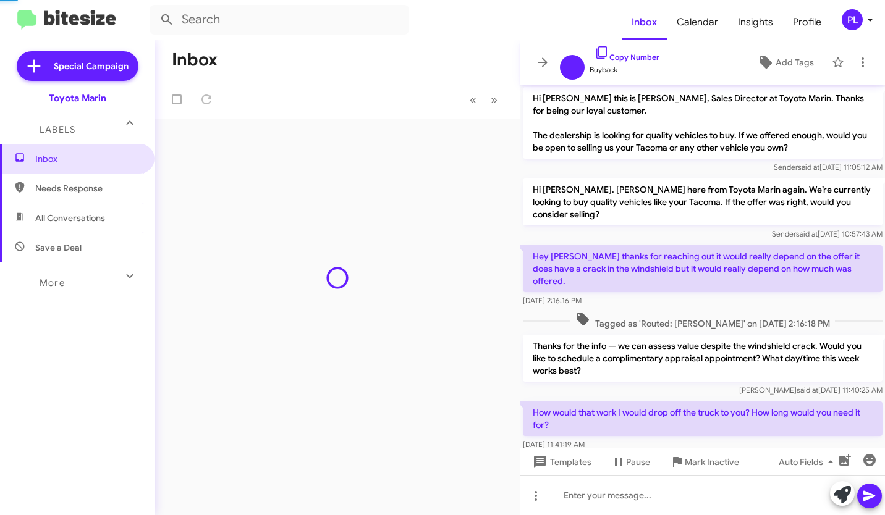
scroll to position [69, 0]
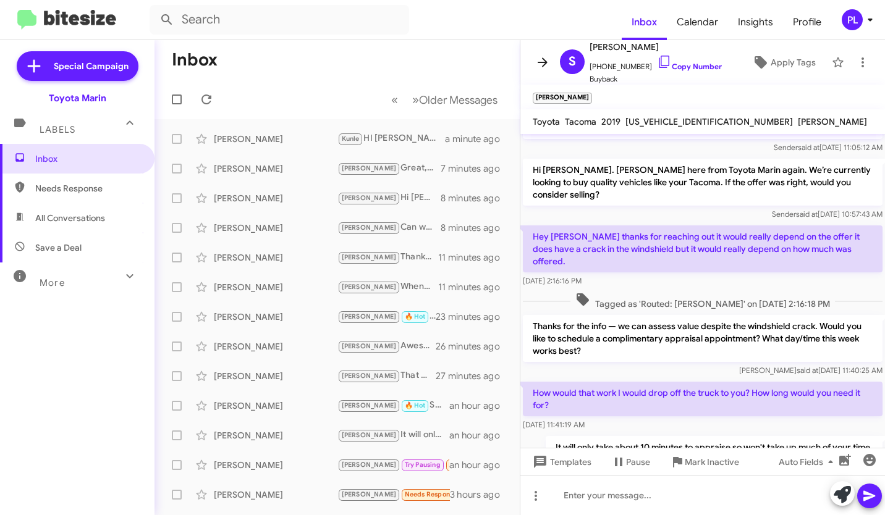
click at [544, 61] on icon at bounding box center [543, 61] width 10 height 9
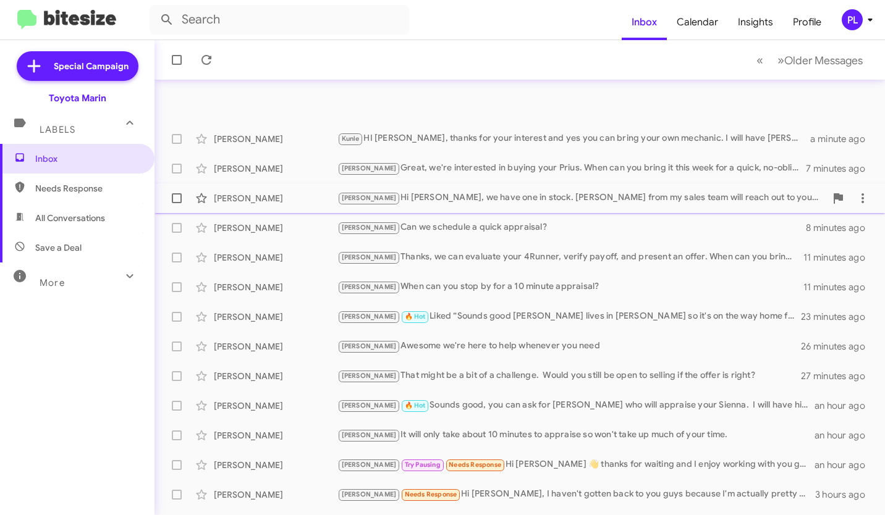
scroll to position [202, 0]
